Goal: Task Accomplishment & Management: Manage account settings

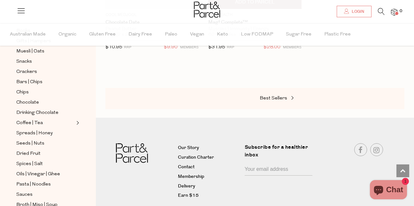
scroll to position [877, 0]
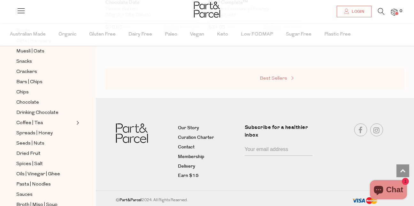
click at [273, 78] on span "Best Sellers" at bounding box center [273, 78] width 27 height 5
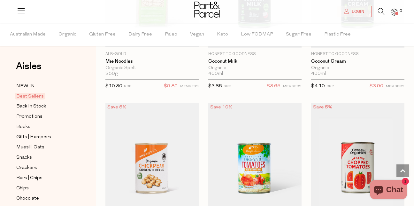
scroll to position [1181, 0]
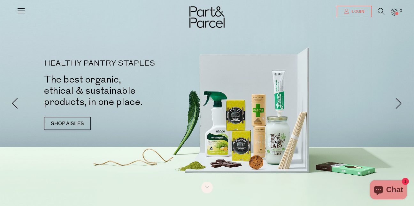
click at [357, 11] on span "Login" at bounding box center [357, 11] width 14 height 5
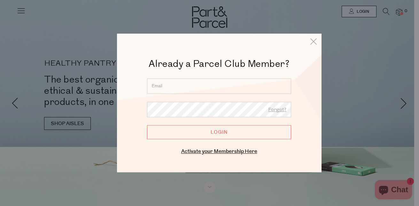
click at [166, 93] on input "email" at bounding box center [219, 85] width 144 height 15
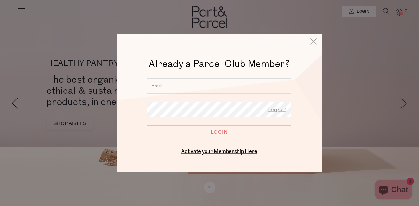
type input "saltbush9@hotmail.com.au"
click at [147, 125] on input "Login" at bounding box center [219, 132] width 144 height 14
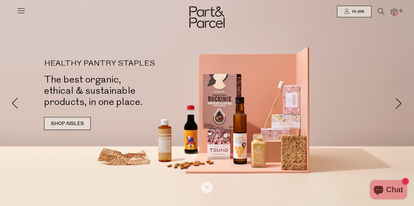
click at [62, 124] on link "SHOP AISLES" at bounding box center [67, 123] width 47 height 13
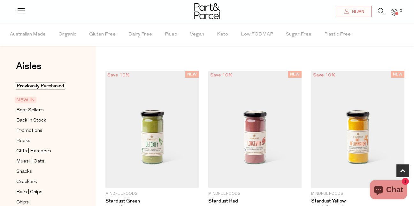
scroll to position [316, 0]
click at [39, 110] on span "Best Sellers" at bounding box center [29, 110] width 27 height 8
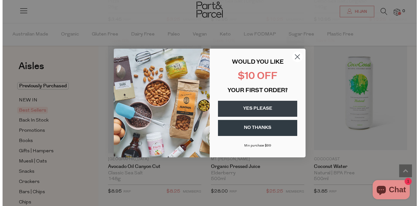
scroll to position [387, 0]
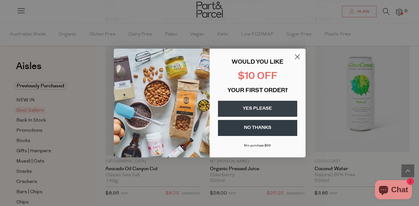
click at [266, 105] on button "YES PLEASE" at bounding box center [257, 109] width 79 height 16
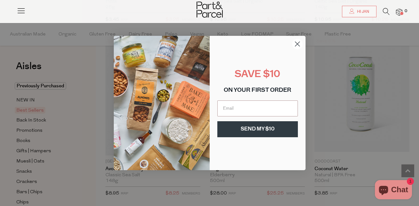
click at [300, 42] on circle "Close dialog" at bounding box center [297, 44] width 11 height 11
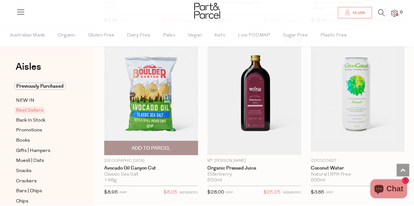
scroll to position [383, 0]
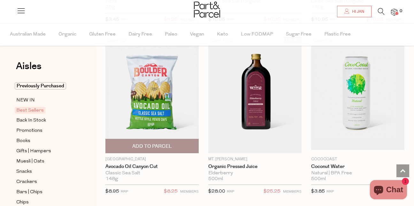
click at [174, 146] on span "Add To Parcel" at bounding box center [151, 146] width 89 height 14
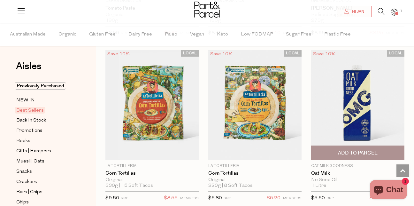
scroll to position [1533, 0]
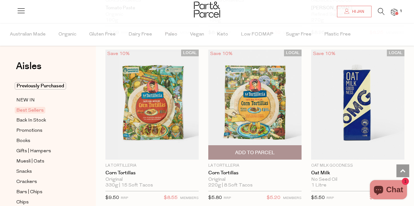
click at [252, 145] on span "Add To Parcel" at bounding box center [254, 152] width 89 height 14
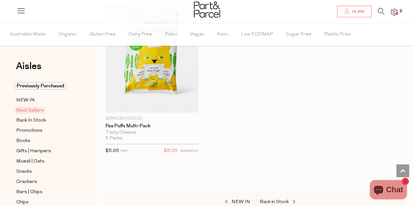
scroll to position [2267, 0]
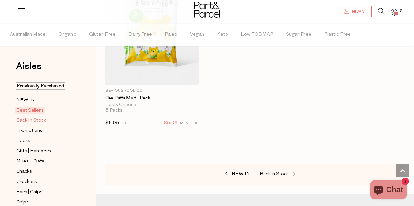
click at [31, 121] on span "Back In Stock" at bounding box center [31, 121] width 30 height 8
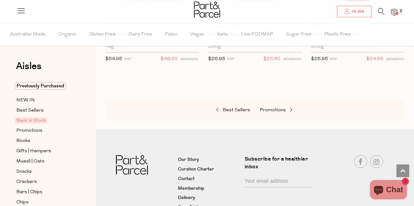
scroll to position [511, 0]
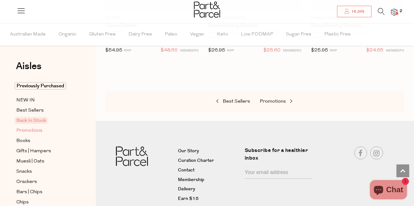
click at [25, 132] on span "Promotions" at bounding box center [29, 131] width 26 height 8
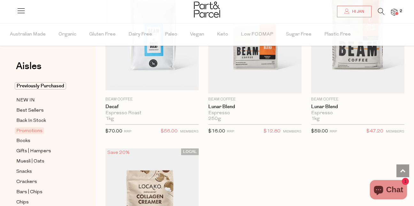
scroll to position [894, 0]
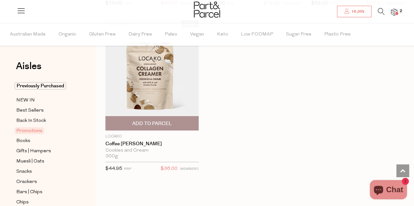
click at [160, 80] on img at bounding box center [151, 75] width 93 height 110
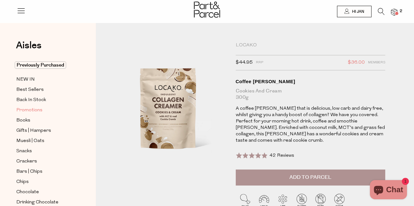
click at [32, 107] on span "Promotions" at bounding box center [29, 110] width 26 height 8
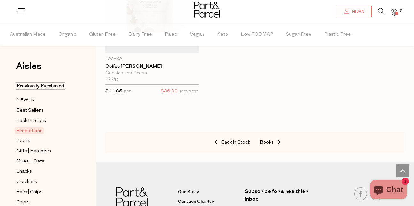
scroll to position [990, 0]
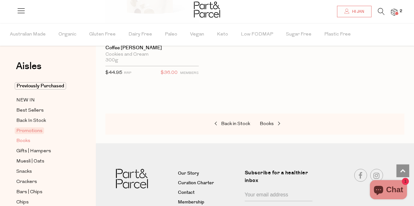
click at [28, 141] on span "Books" at bounding box center [23, 141] width 14 height 8
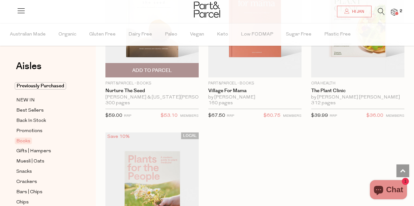
scroll to position [479, 0]
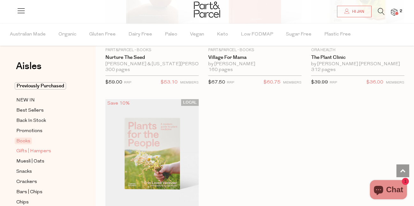
click at [42, 151] on span "Gifts | Hampers" at bounding box center [33, 151] width 35 height 8
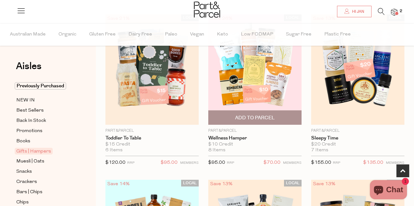
scroll to position [319, 0]
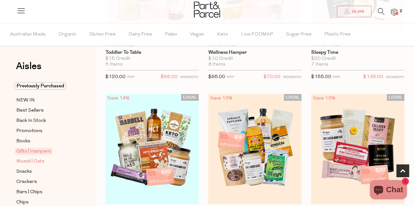
click at [42, 158] on span "Muesli | Oats" at bounding box center [30, 161] width 28 height 8
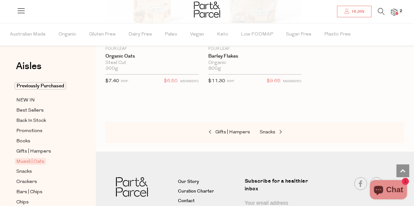
scroll to position [2852, 0]
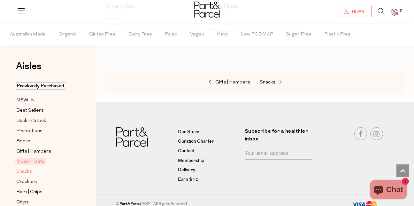
click at [23, 169] on span "Snacks" at bounding box center [24, 172] width 16 height 8
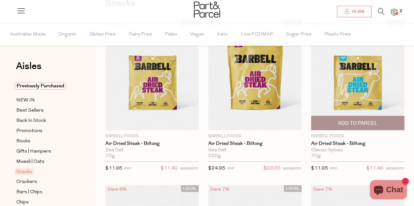
scroll to position [64, 0]
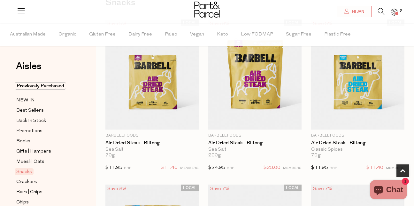
drag, startPoint x: 352, startPoint y: 59, endPoint x: 417, endPoint y: 100, distance: 77.2
click at [358, 59] on div "LOCAL Save 5% 1 Add To Parcel Barbell Foods Air Dried Steak - Biltong Classic S…" at bounding box center [357, 96] width 93 height 155
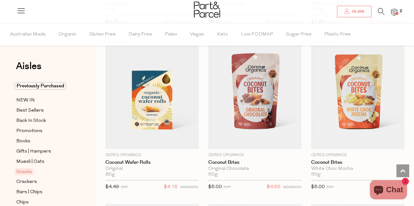
scroll to position [1553, 0]
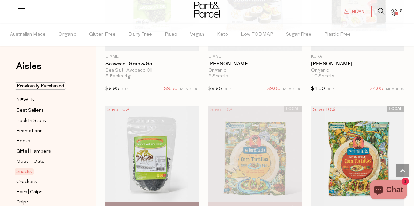
scroll to position [3213, 0]
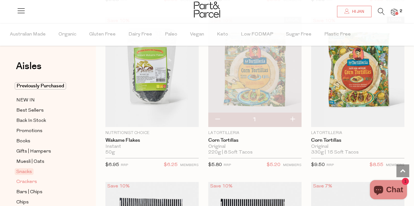
click at [33, 178] on span "Crackers" at bounding box center [26, 182] width 21 height 8
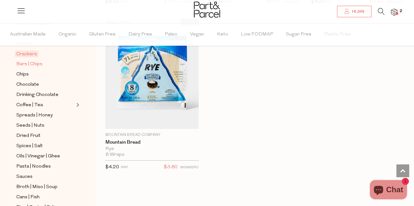
scroll to position [253, 0]
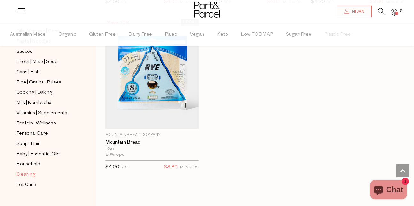
click at [37, 170] on link "Cleaning" at bounding box center [45, 174] width 58 height 8
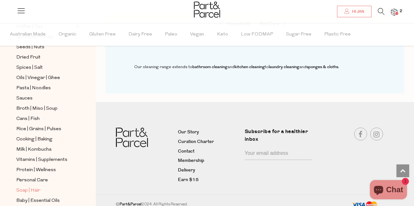
scroll to position [189, 0]
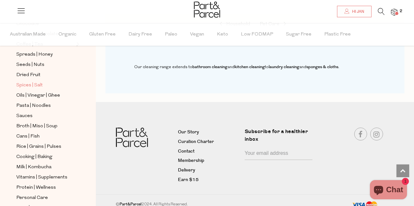
click at [40, 81] on span "Spices | Salt" at bounding box center [29, 85] width 27 height 8
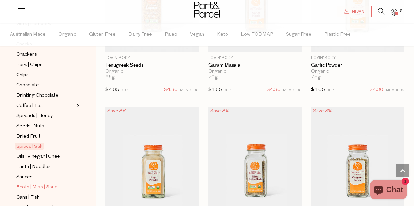
scroll to position [128, 0]
click at [40, 152] on span "Oils | Vinegar | Ghee" at bounding box center [38, 156] width 44 height 8
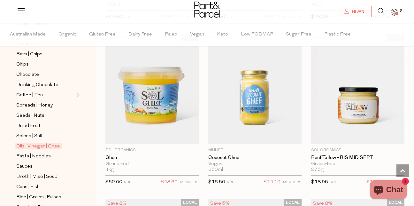
scroll to position [93, 0]
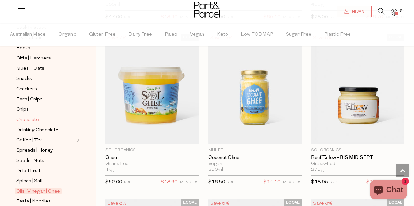
click at [27, 116] on span "Chocolate" at bounding box center [27, 120] width 23 height 8
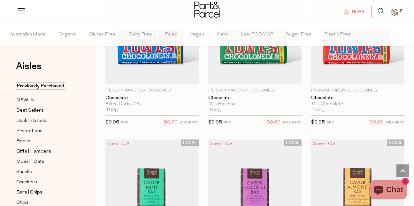
scroll to position [2299, 0]
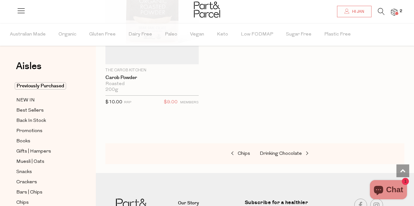
scroll to position [3359, 0]
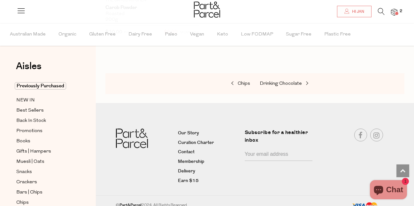
click at [396, 11] on img at bounding box center [394, 12] width 6 height 7
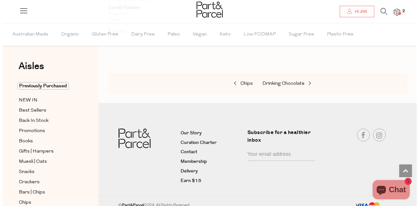
scroll to position [3397, 0]
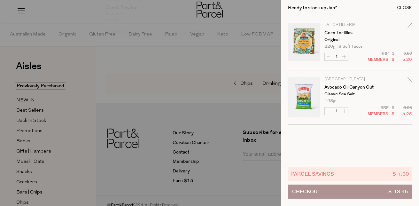
click at [397, 7] on div "Close" at bounding box center [404, 8] width 15 height 4
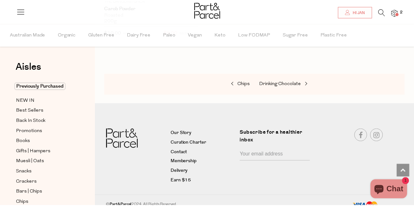
scroll to position [3359, 0]
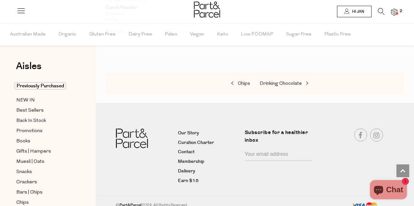
click at [366, 11] on link "Hi Jan" at bounding box center [354, 11] width 34 height 11
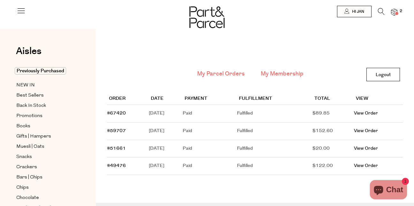
click at [292, 76] on link "My Membership" at bounding box center [282, 74] width 43 height 8
